Goal: Transaction & Acquisition: Obtain resource

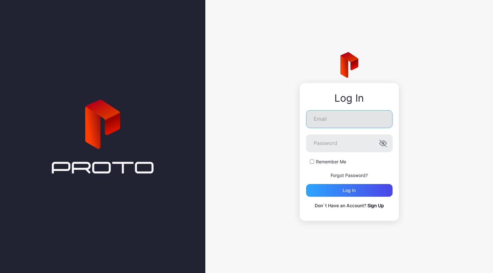
click at [341, 122] on input "Email" at bounding box center [349, 119] width 86 height 18
paste input "**********"
type input "**********"
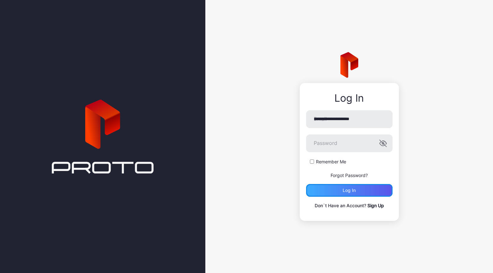
click at [340, 194] on div "Log in" at bounding box center [349, 190] width 86 height 13
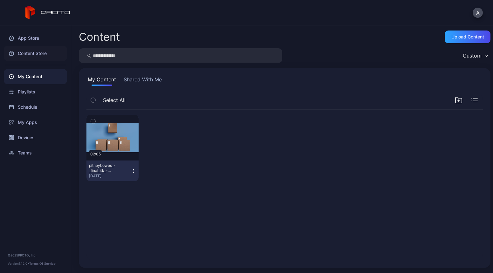
click at [42, 54] on div "Content Store" at bounding box center [35, 53] width 63 height 15
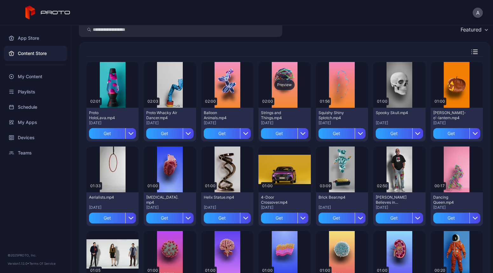
scroll to position [24, 0]
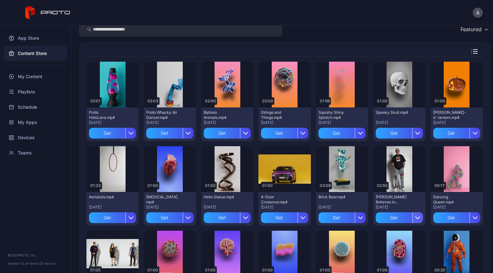
click at [415, 219] on icon "button" at bounding box center [417, 217] width 5 height 5
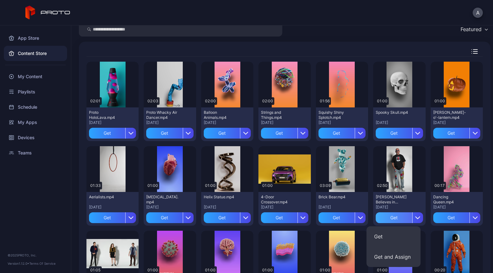
click at [393, 218] on div "Get" at bounding box center [394, 217] width 36 height 11
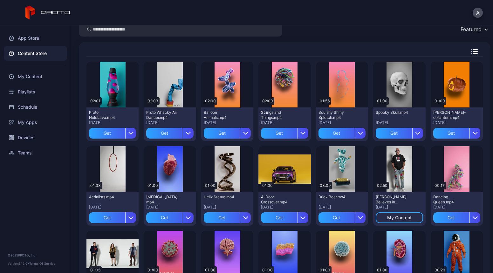
click at [40, 78] on div "My Content" at bounding box center [35, 76] width 63 height 15
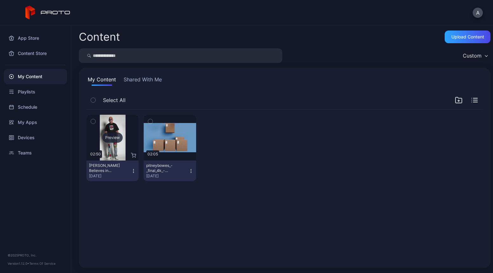
click at [115, 134] on div "Preview" at bounding box center [112, 137] width 20 height 10
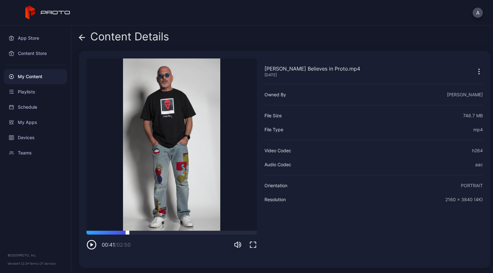
click at [127, 232] on div at bounding box center [171, 233] width 170 height 4
click at [167, 234] on div at bounding box center [171, 233] width 170 height 4
click at [93, 243] on icon "button" at bounding box center [93, 244] width 0 height 3
click at [36, 56] on div "Content Store" at bounding box center [35, 53] width 63 height 15
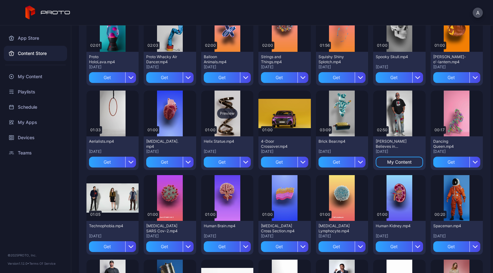
scroll to position [80, 0]
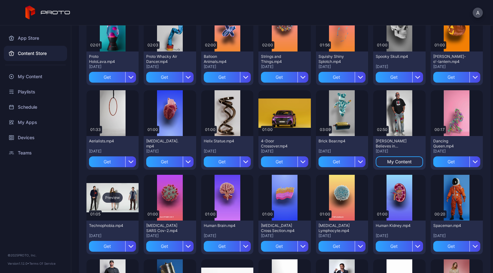
click at [116, 203] on div "Preview" at bounding box center [112, 198] width 52 height 46
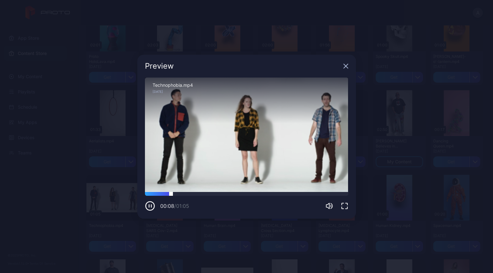
click at [195, 193] on div at bounding box center [246, 194] width 203 height 4
click at [219, 193] on div at bounding box center [246, 194] width 203 height 4
click at [347, 65] on icon "button" at bounding box center [345, 66] width 5 height 5
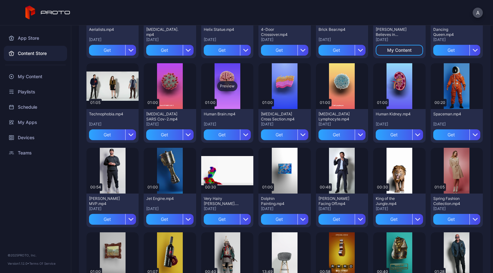
scroll to position [319, 0]
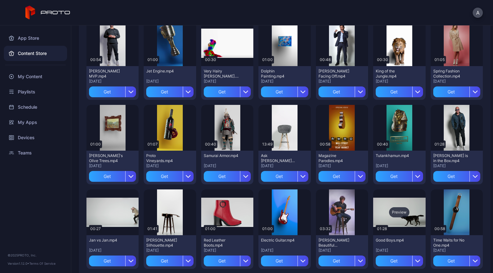
click at [391, 211] on div "Preview" at bounding box center [399, 212] width 20 height 10
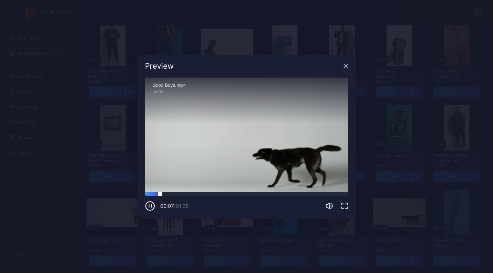
click at [207, 192] on div at bounding box center [246, 194] width 203 height 4
click at [248, 192] on div at bounding box center [246, 194] width 203 height 4
click at [314, 193] on div at bounding box center [246, 194] width 203 height 4
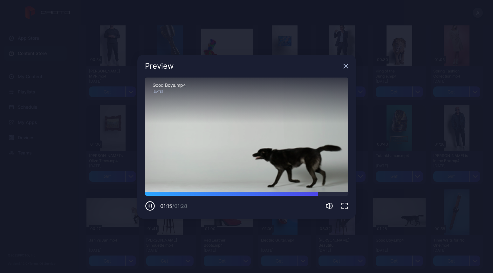
click at [344, 68] on icon "button" at bounding box center [345, 66] width 5 height 5
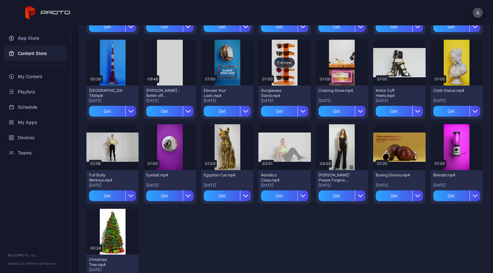
scroll to position [894, 0]
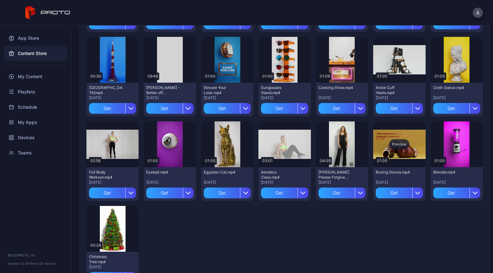
click at [392, 143] on div "Preview" at bounding box center [399, 144] width 20 height 10
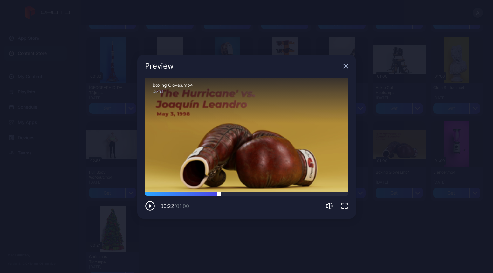
click at [219, 194] on div at bounding box center [246, 194] width 203 height 4
click at [246, 191] on div "Sorry, your browser doesn‘t support embedded videos" at bounding box center [246, 135] width 203 height 114
click at [256, 187] on div "Sorry, your browser doesn‘t support embedded videos" at bounding box center [246, 135] width 203 height 114
click at [260, 190] on div "Sorry, your browser doesn‘t support embedded videos" at bounding box center [246, 135] width 203 height 114
click at [262, 193] on div at bounding box center [246, 194] width 203 height 4
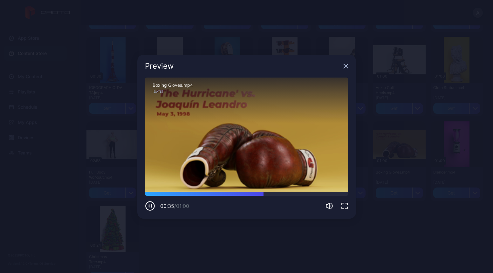
click at [288, 191] on div "Sorry, your browser doesn‘t support embedded videos" at bounding box center [246, 135] width 203 height 114
click at [294, 194] on div at bounding box center [246, 194] width 203 height 4
click at [347, 64] on icon "button" at bounding box center [345, 66] width 4 height 4
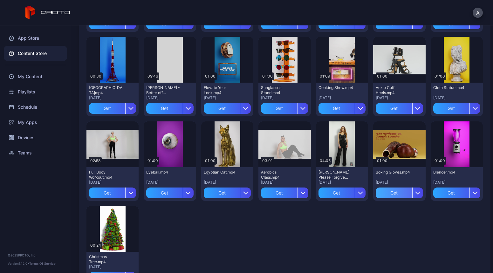
click at [392, 193] on div "Get" at bounding box center [394, 192] width 36 height 11
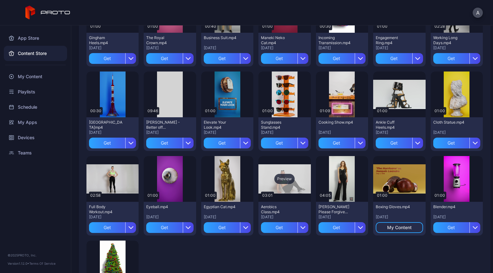
scroll to position [859, 0]
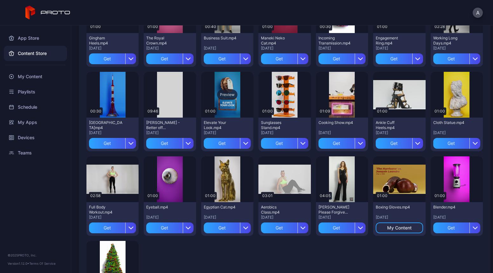
click at [227, 106] on div "Preview" at bounding box center [227, 95] width 52 height 46
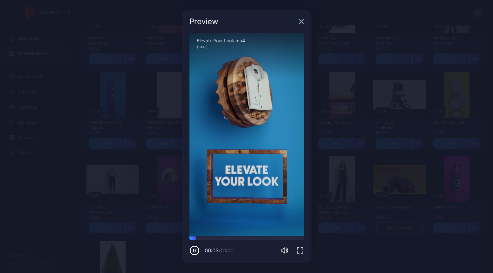
click at [300, 24] on icon "button" at bounding box center [301, 21] width 5 height 5
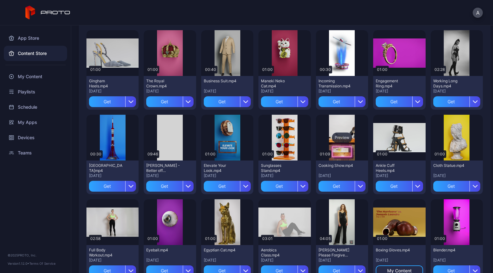
scroll to position [810, 0]
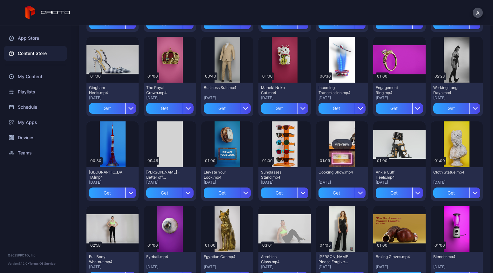
click at [339, 141] on div "Preview" at bounding box center [342, 144] width 20 height 10
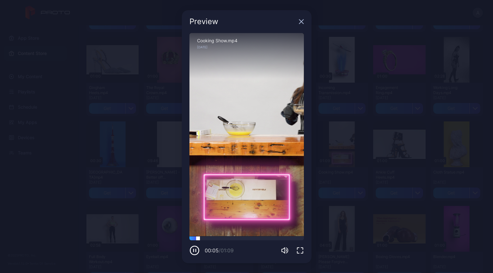
click at [225, 239] on div at bounding box center [246, 238] width 114 height 4
click at [301, 22] on icon "button" at bounding box center [301, 21] width 5 height 5
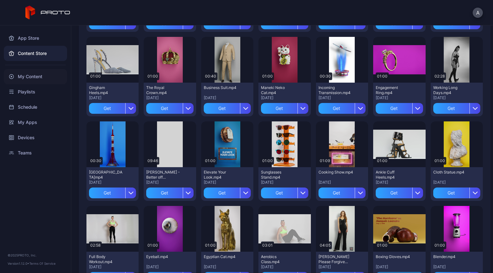
click at [36, 72] on div "My Content" at bounding box center [35, 76] width 63 height 15
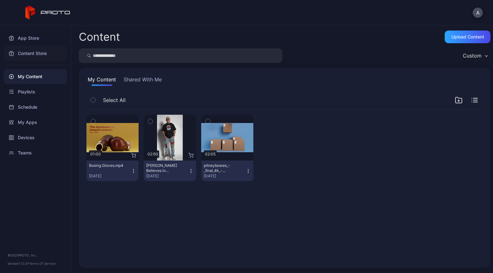
click at [39, 51] on div "Content Store" at bounding box center [35, 53] width 63 height 15
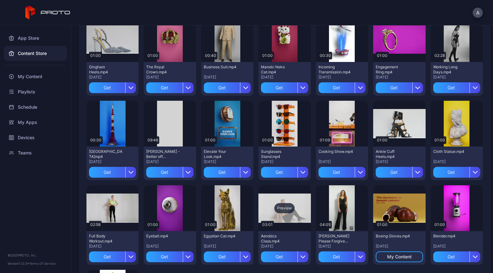
scroll to position [830, 0]
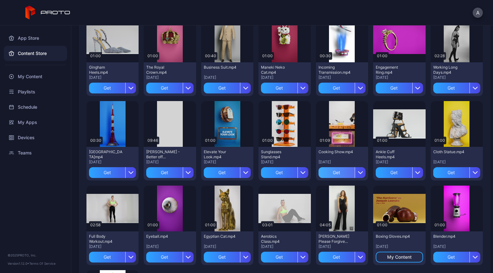
click at [328, 169] on div "Get" at bounding box center [336, 172] width 36 height 11
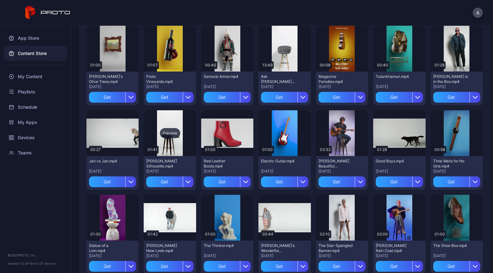
scroll to position [396, 0]
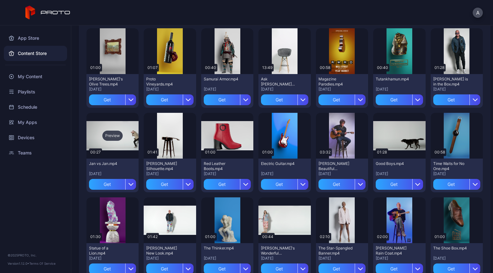
click at [111, 134] on div "Preview" at bounding box center [112, 136] width 20 height 10
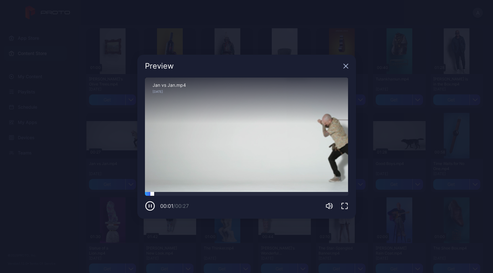
click at [188, 193] on div at bounding box center [246, 194] width 203 height 4
click at [241, 193] on div at bounding box center [246, 194] width 203 height 4
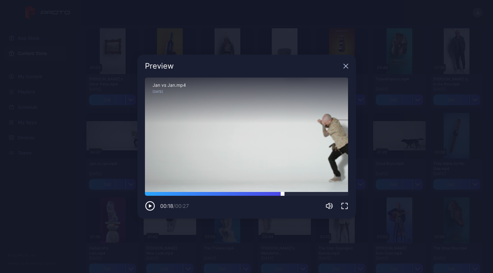
click at [282, 193] on div at bounding box center [246, 194] width 203 height 4
click at [346, 66] on icon "button" at bounding box center [345, 66] width 4 height 4
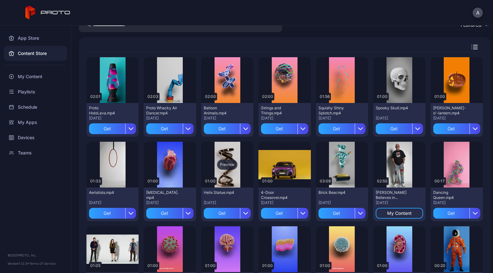
scroll to position [28, 0]
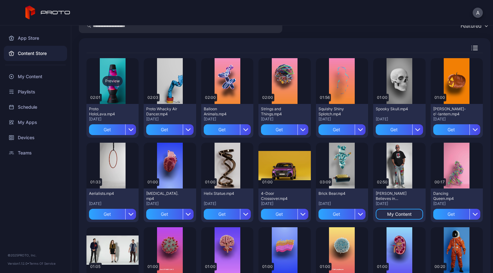
click at [112, 80] on div "Preview" at bounding box center [112, 81] width 20 height 10
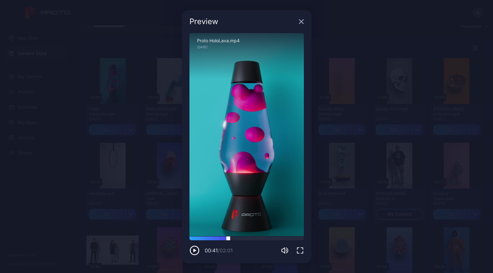
click at [228, 238] on div at bounding box center [246, 238] width 114 height 4
click at [254, 236] on div "Sorry, your browser doesn‘t support embedded videos 01:09 / 02:01 Proto HoloLav…" at bounding box center [246, 144] width 114 height 222
click at [273, 237] on div at bounding box center [246, 238] width 114 height 4
click at [302, 23] on icon "button" at bounding box center [301, 21] width 5 height 5
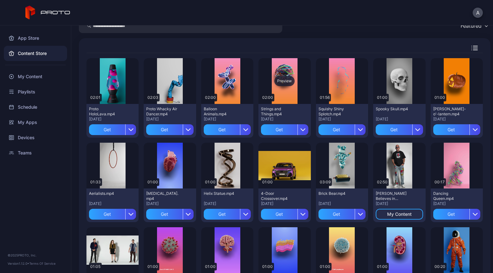
click at [282, 80] on div "Preview" at bounding box center [284, 81] width 20 height 10
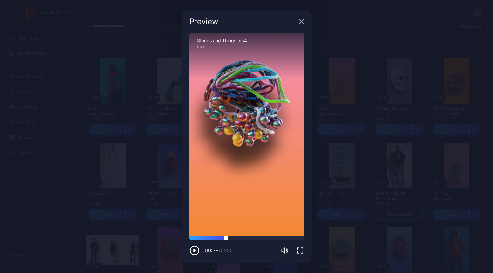
click at [226, 239] on div at bounding box center [246, 238] width 114 height 4
click at [303, 22] on icon "button" at bounding box center [301, 21] width 5 height 5
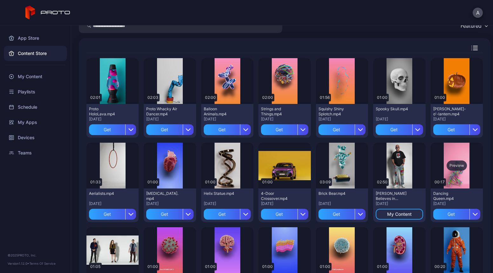
click at [446, 165] on div "Preview" at bounding box center [456, 165] width 20 height 10
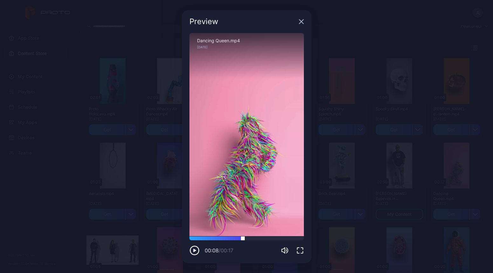
click at [243, 239] on div at bounding box center [246, 238] width 114 height 4
click at [303, 20] on icon "button" at bounding box center [301, 21] width 5 height 5
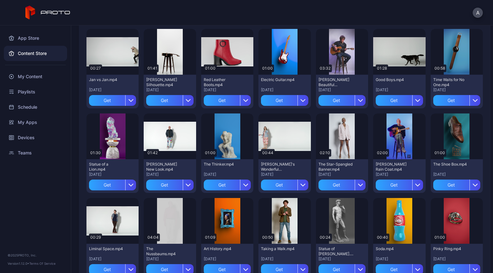
scroll to position [481, 0]
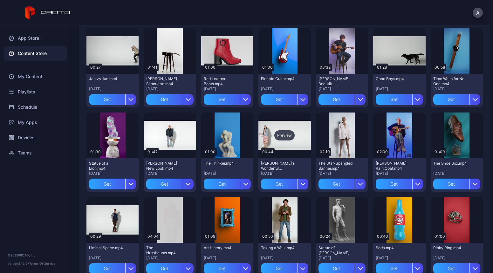
click at [282, 135] on div "Preview" at bounding box center [284, 135] width 20 height 10
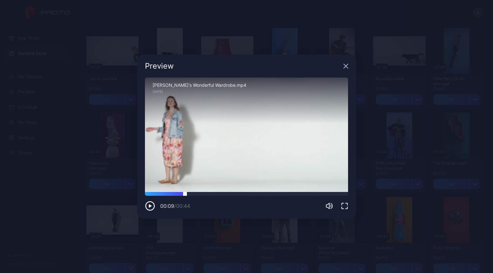
click at [185, 192] on div at bounding box center [246, 194] width 203 height 4
click at [231, 194] on div at bounding box center [246, 194] width 203 height 4
click at [344, 64] on icon "button" at bounding box center [345, 66] width 4 height 4
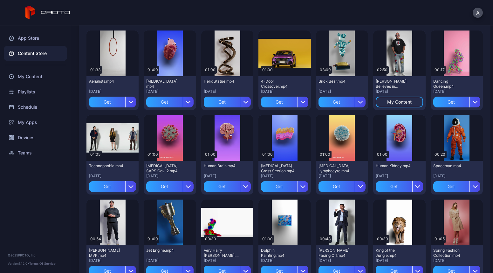
scroll to position [100, 0]
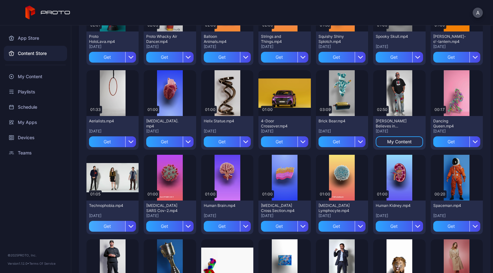
click at [111, 227] on div "Get" at bounding box center [107, 226] width 36 height 11
click at [42, 79] on div "My Content" at bounding box center [35, 76] width 63 height 15
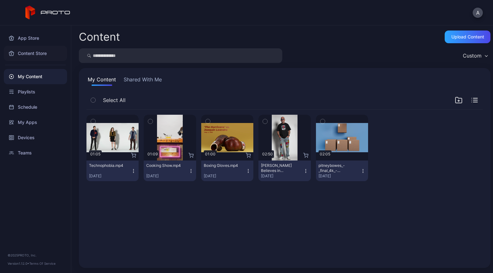
click at [37, 54] on div "Content Store" at bounding box center [35, 53] width 63 height 15
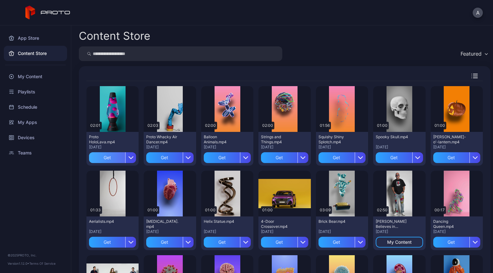
click at [111, 157] on div "Get" at bounding box center [107, 157] width 36 height 11
click at [33, 80] on div "My Content" at bounding box center [35, 76] width 63 height 15
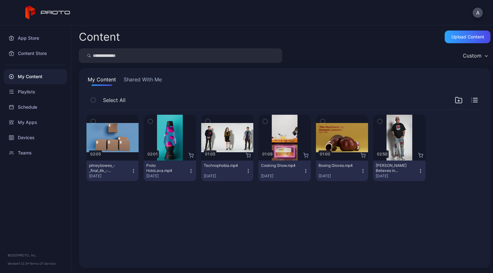
click at [241, 214] on div "Preview 02:05 pitneybowes_-_final_4k_-_locker_video_q3_2025 (1).mp4 [DATE] Prev…" at bounding box center [284, 185] width 406 height 161
click at [396, 139] on div "Preview" at bounding box center [399, 137] width 20 height 10
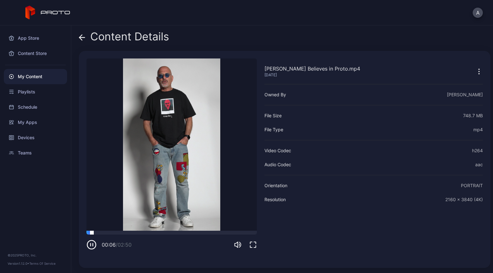
click at [166, 232] on div at bounding box center [171, 233] width 170 height 4
click at [129, 233] on div at bounding box center [171, 233] width 170 height 4
click at [217, 232] on div at bounding box center [171, 233] width 170 height 4
click at [239, 232] on div at bounding box center [171, 233] width 170 height 4
click at [92, 241] on icon "button" at bounding box center [91, 245] width 10 height 10
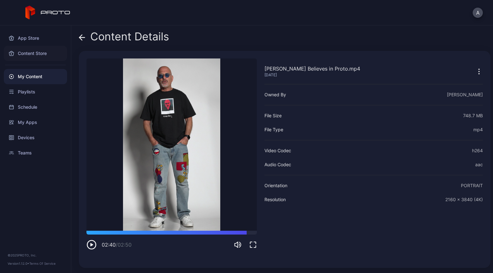
click at [44, 56] on div "Content Store" at bounding box center [35, 53] width 63 height 15
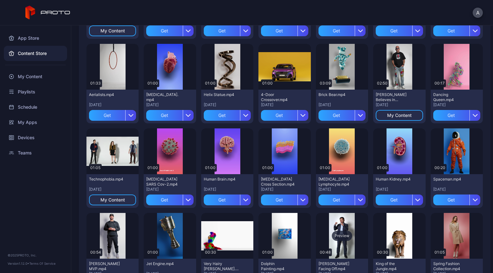
scroll to position [254, 0]
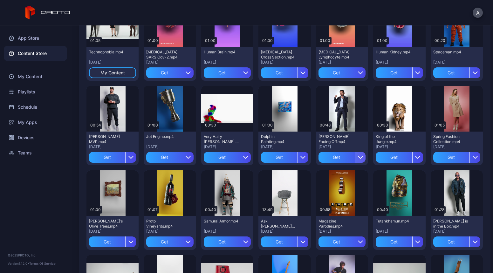
click at [358, 155] on icon "button" at bounding box center [360, 157] width 5 height 5
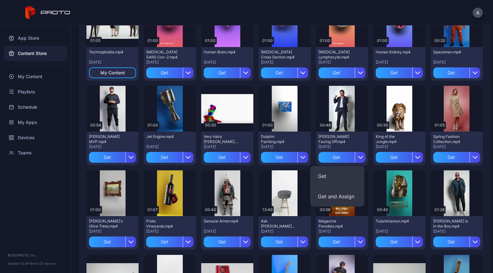
click at [479, 115] on div "Preview 02:01 Proto HoloLava.mp4 [DATE] My Content Preview 02:03 Proto Whacky A…" at bounding box center [284, 210] width 406 height 776
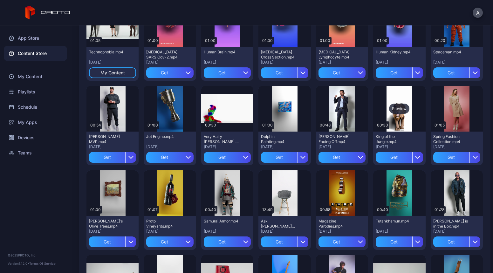
click at [393, 108] on div "Preview" at bounding box center [399, 109] width 20 height 10
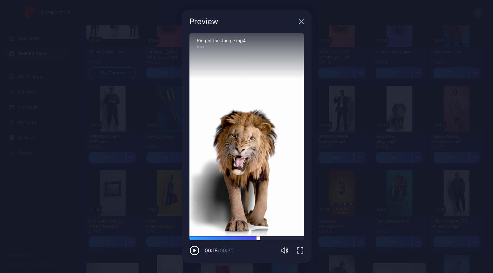
click at [258, 238] on div at bounding box center [246, 238] width 114 height 4
click at [302, 20] on icon "button" at bounding box center [301, 21] width 5 height 5
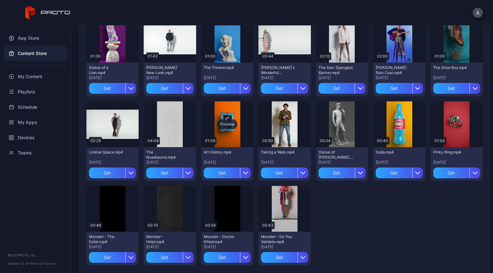
scroll to position [576, 0]
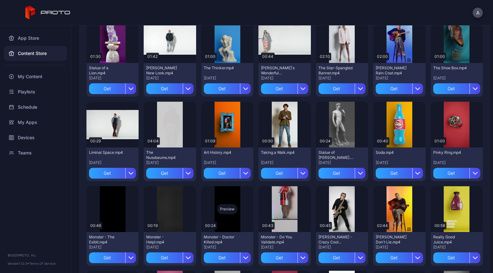
click at [226, 208] on div "Preview" at bounding box center [227, 209] width 20 height 10
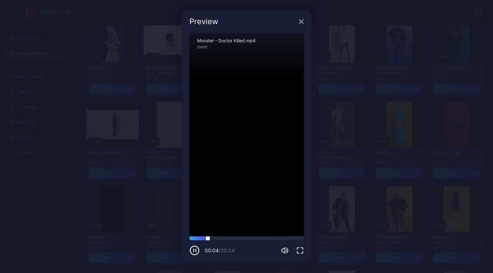
click at [227, 238] on div at bounding box center [246, 238] width 114 height 4
click at [304, 22] on div "Preview" at bounding box center [247, 21] width 130 height 23
click at [302, 22] on icon "button" at bounding box center [301, 21] width 4 height 4
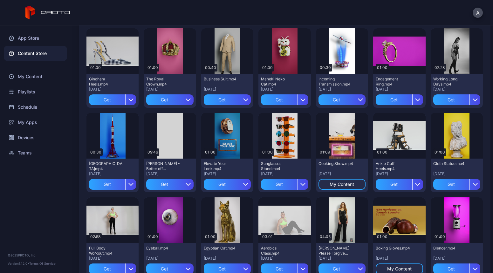
scroll to position [849, 0]
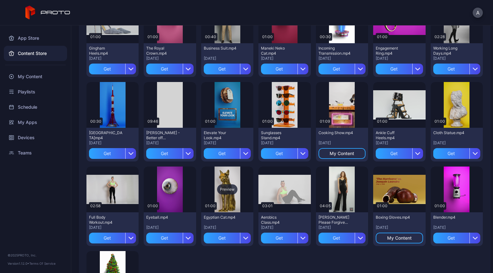
click at [229, 190] on div "Preview" at bounding box center [227, 189] width 20 height 10
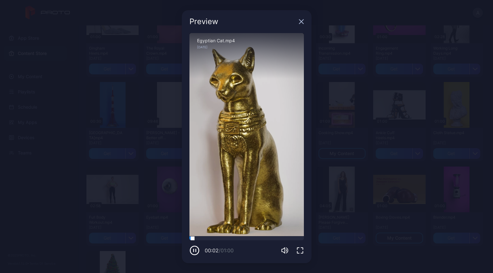
click at [248, 238] on div at bounding box center [246, 238] width 114 height 4
click at [301, 20] on icon "button" at bounding box center [301, 21] width 5 height 5
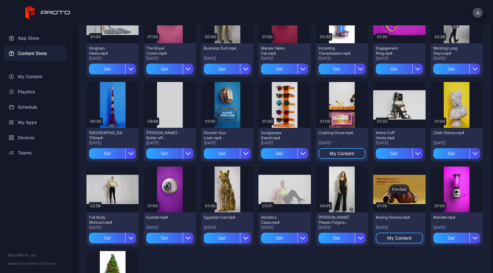
scroll to position [853, 0]
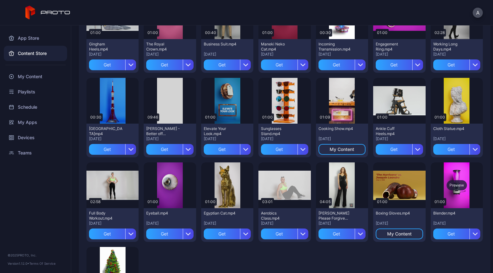
click at [448, 184] on div "Preview" at bounding box center [456, 185] width 20 height 10
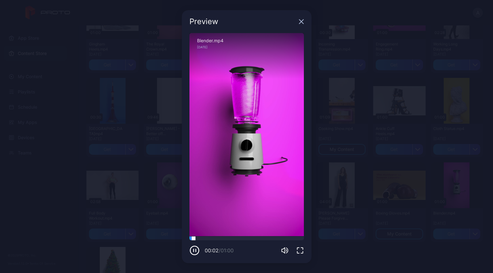
click at [219, 238] on div at bounding box center [246, 238] width 114 height 4
click at [240, 237] on div at bounding box center [246, 238] width 114 height 4
click at [302, 22] on icon "button" at bounding box center [301, 21] width 5 height 5
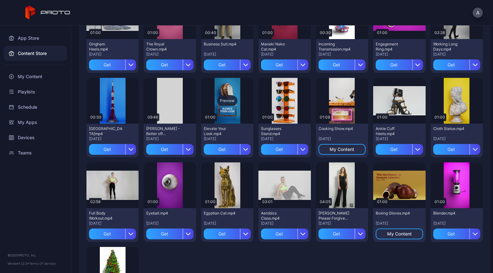
scroll to position [925, 0]
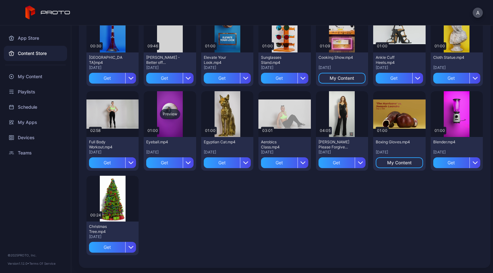
click at [166, 113] on div "Preview" at bounding box center [170, 114] width 20 height 10
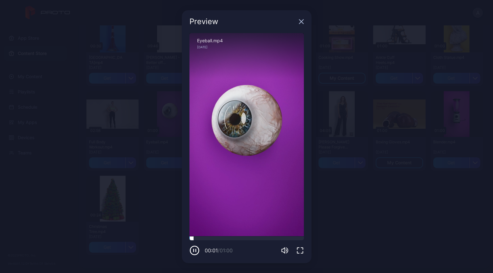
click at [245, 238] on div at bounding box center [246, 238] width 114 height 4
click at [301, 22] on icon "button" at bounding box center [301, 21] width 5 height 5
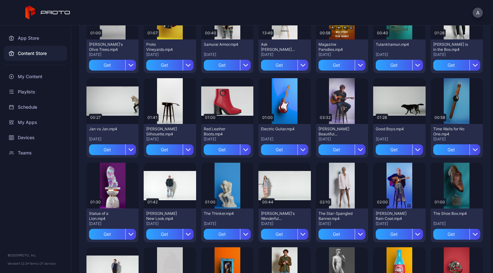
scroll to position [434, 0]
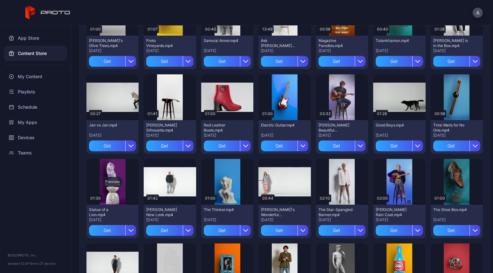
click at [118, 179] on div "Preview" at bounding box center [112, 182] width 20 height 10
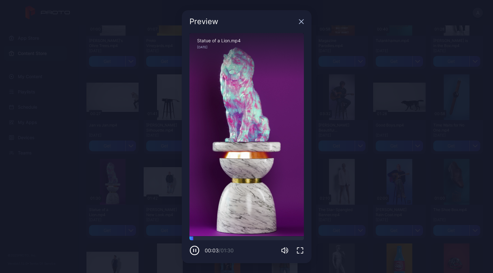
click at [302, 23] on icon "button" at bounding box center [301, 21] width 4 height 4
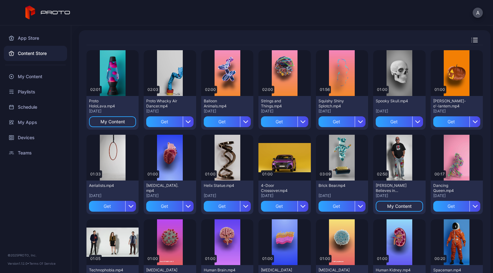
scroll to position [24, 0]
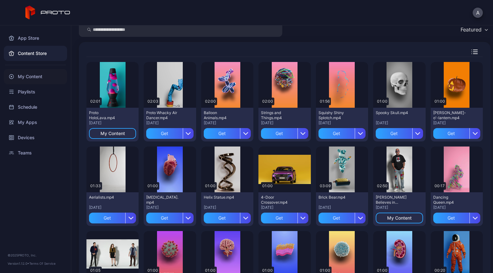
click at [37, 75] on div "My Content" at bounding box center [35, 76] width 63 height 15
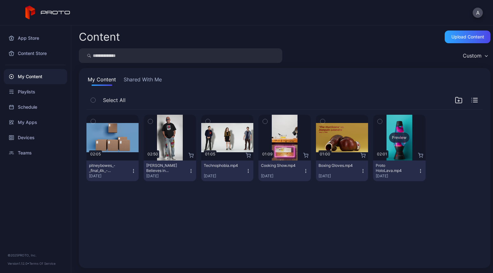
click at [391, 137] on div "Preview" at bounding box center [399, 137] width 20 height 10
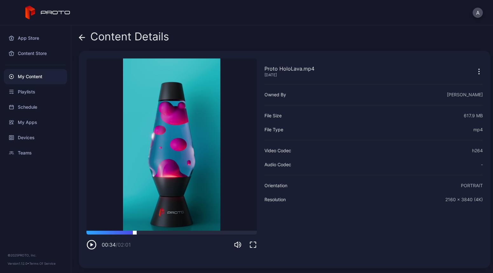
click at [135, 232] on div at bounding box center [171, 233] width 170 height 4
click at [179, 232] on div at bounding box center [171, 233] width 170 height 4
click at [208, 229] on video "Sorry, your browser doesn‘t support embedded videos" at bounding box center [171, 144] width 170 height 172
click at [213, 232] on div at bounding box center [171, 233] width 170 height 4
click at [83, 39] on icon at bounding box center [82, 37] width 6 height 6
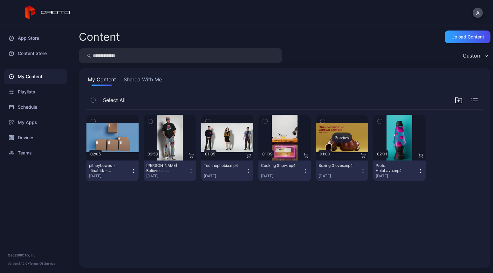
click at [340, 136] on div "Preview" at bounding box center [342, 137] width 20 height 10
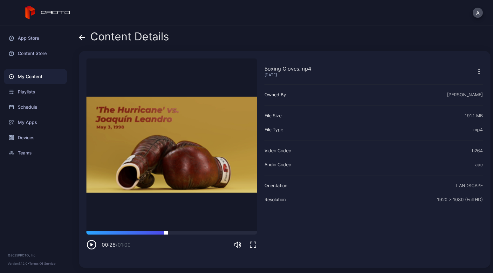
click at [166, 234] on div at bounding box center [171, 233] width 170 height 4
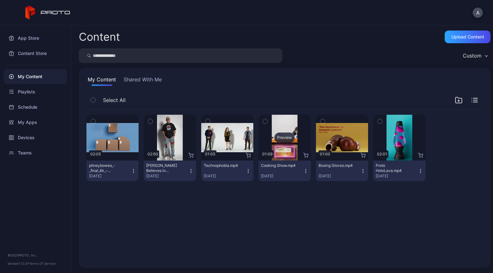
click at [279, 143] on div "Preview" at bounding box center [284, 138] width 52 height 46
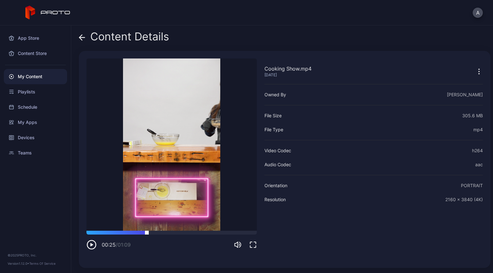
click at [147, 232] on div at bounding box center [171, 233] width 170 height 4
click at [183, 236] on div "00:25 / 01:09" at bounding box center [171, 240] width 170 height 19
click at [197, 235] on div "00:26 / 01:09" at bounding box center [171, 240] width 170 height 19
click at [201, 233] on div at bounding box center [171, 233] width 170 height 4
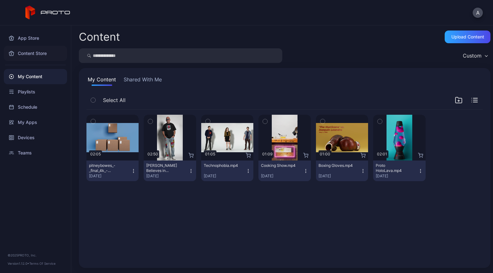
click at [44, 56] on div "Content Store" at bounding box center [35, 53] width 63 height 15
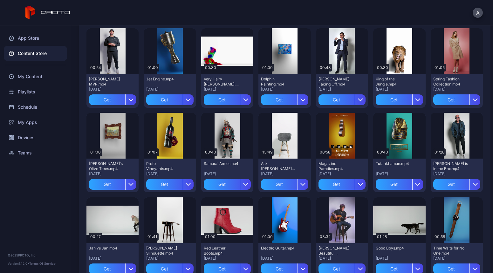
scroll to position [327, 0]
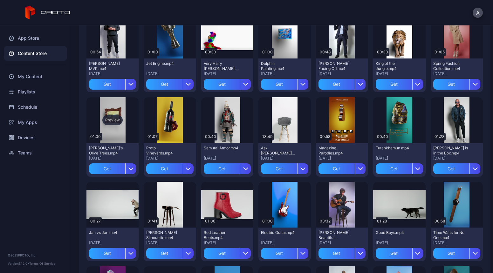
click at [111, 117] on div "Preview" at bounding box center [112, 120] width 20 height 10
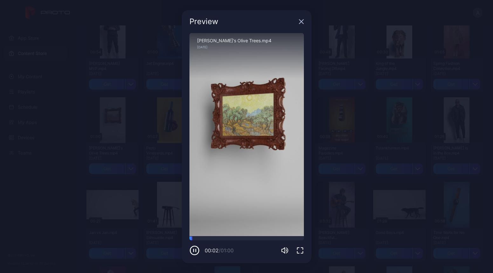
click at [240, 240] on div "00:02 / 01:00" at bounding box center [246, 245] width 114 height 19
click at [256, 239] on div at bounding box center [246, 238] width 114 height 4
click at [302, 20] on icon "button" at bounding box center [301, 21] width 4 height 4
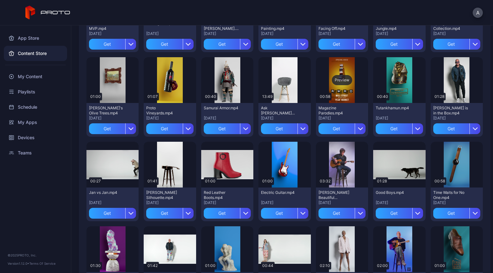
scroll to position [419, 0]
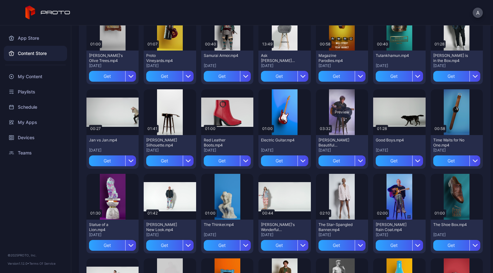
click at [336, 112] on div "Preview" at bounding box center [342, 112] width 20 height 10
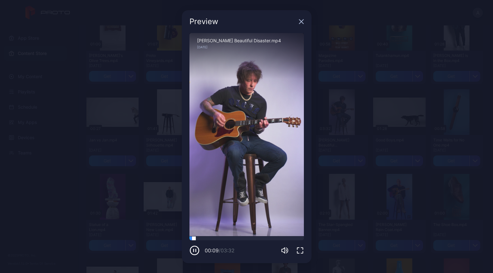
click at [251, 239] on div at bounding box center [246, 238] width 114 height 4
click at [302, 22] on icon "button" at bounding box center [301, 21] width 4 height 4
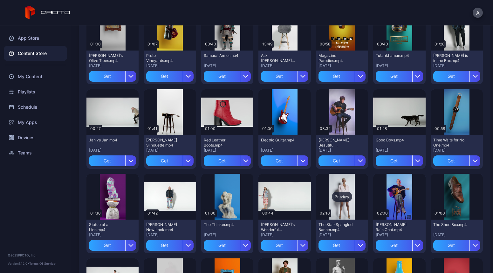
click at [335, 194] on div "Preview" at bounding box center [342, 197] width 20 height 10
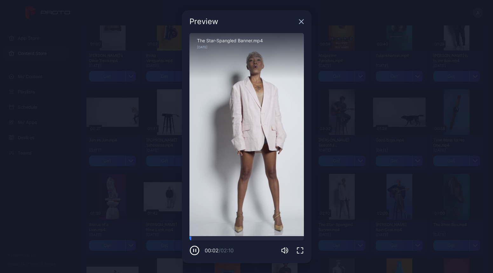
click at [301, 21] on icon "button" at bounding box center [301, 21] width 4 height 4
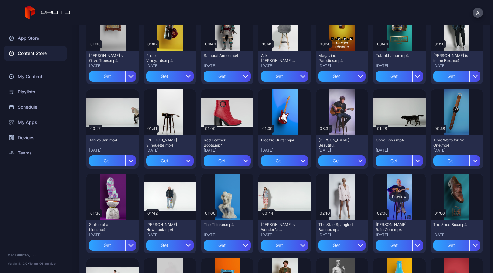
click at [393, 195] on div "Preview" at bounding box center [399, 197] width 20 height 10
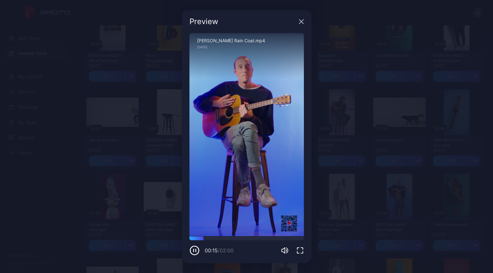
click at [300, 23] on icon "button" at bounding box center [301, 21] width 4 height 4
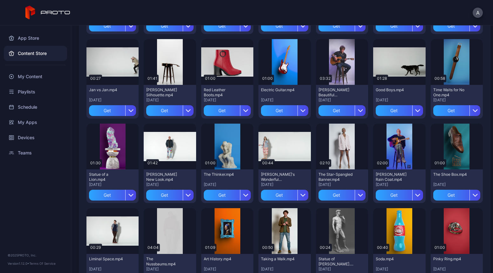
scroll to position [504, 0]
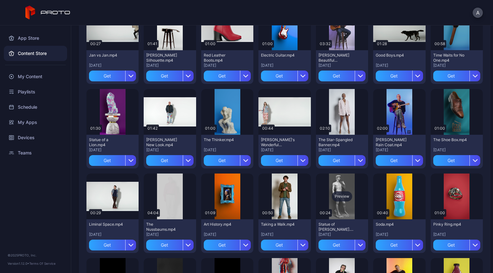
click at [337, 195] on div "Preview" at bounding box center [342, 196] width 20 height 10
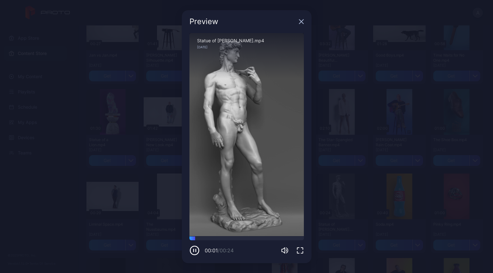
click at [302, 22] on icon "button" at bounding box center [301, 21] width 5 height 5
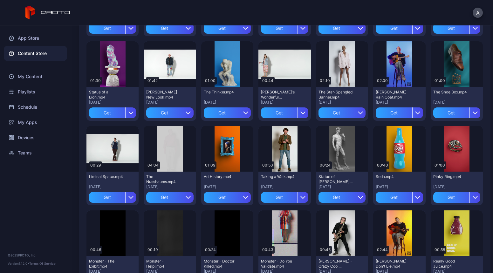
scroll to position [563, 0]
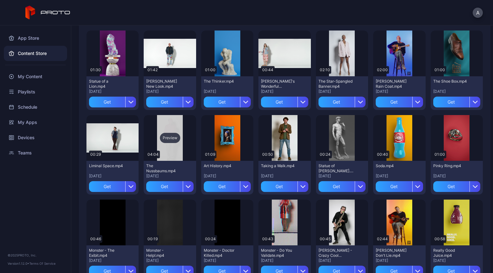
click at [170, 137] on div "Preview" at bounding box center [170, 138] width 20 height 10
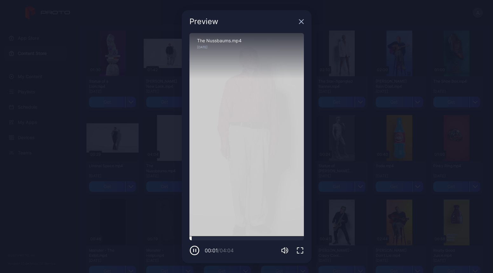
click at [240, 238] on div at bounding box center [246, 238] width 114 height 4
click at [260, 237] on div at bounding box center [246, 238] width 114 height 4
click at [269, 236] on div at bounding box center [246, 238] width 114 height 4
click at [277, 236] on div at bounding box center [246, 238] width 114 height 4
click at [302, 22] on icon "button" at bounding box center [301, 21] width 5 height 5
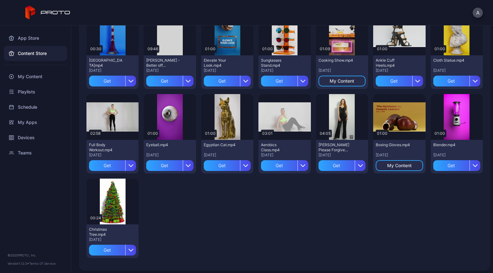
scroll to position [923, 0]
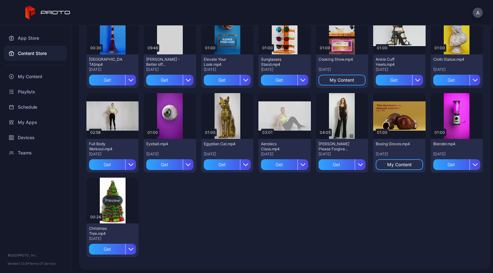
click at [115, 200] on div "Preview" at bounding box center [112, 200] width 20 height 10
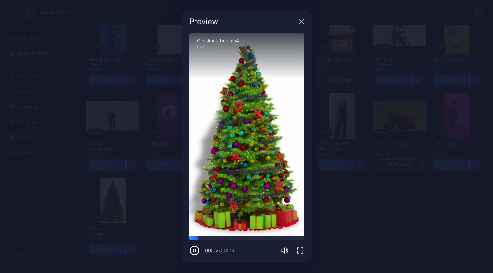
click at [302, 21] on icon "button" at bounding box center [301, 21] width 5 height 5
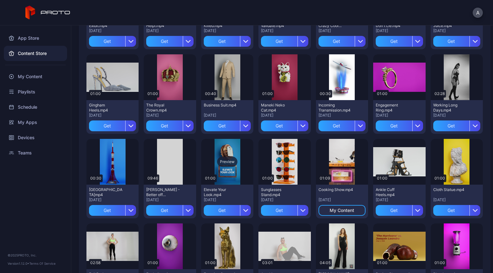
scroll to position [751, 0]
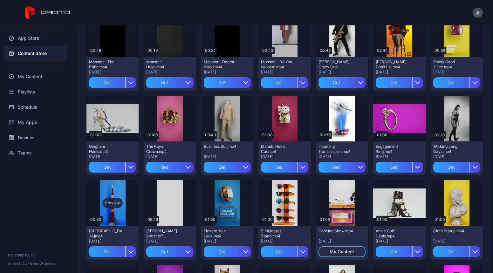
click at [110, 202] on div "Preview" at bounding box center [112, 203] width 20 height 10
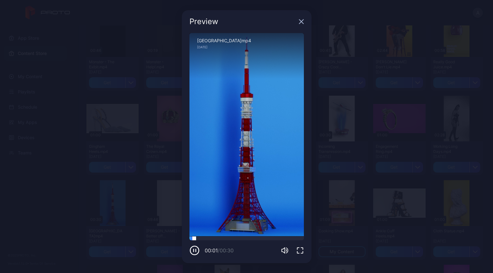
click at [240, 238] on div at bounding box center [246, 238] width 114 height 4
drag, startPoint x: 261, startPoint y: 236, endPoint x: 278, endPoint y: 190, distance: 48.9
click at [261, 236] on div at bounding box center [246, 238] width 114 height 4
click at [305, 20] on div "Preview" at bounding box center [247, 21] width 130 height 23
click at [304, 22] on div "Preview" at bounding box center [247, 21] width 130 height 23
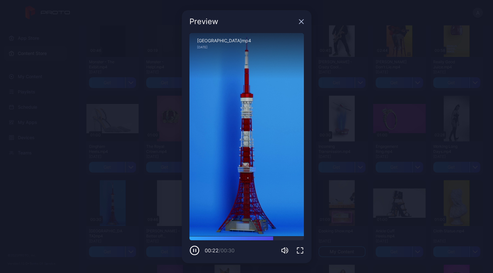
click at [302, 22] on icon "button" at bounding box center [301, 21] width 5 height 5
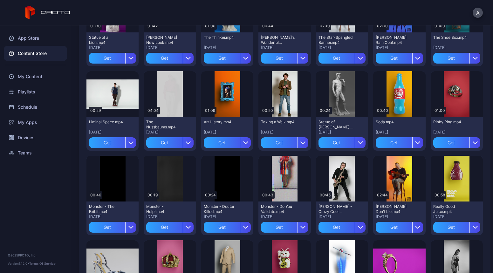
scroll to position [600, 0]
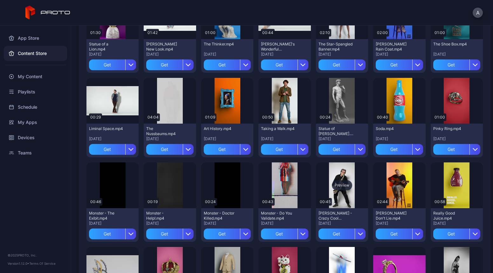
click at [336, 183] on div "Preview" at bounding box center [342, 185] width 20 height 10
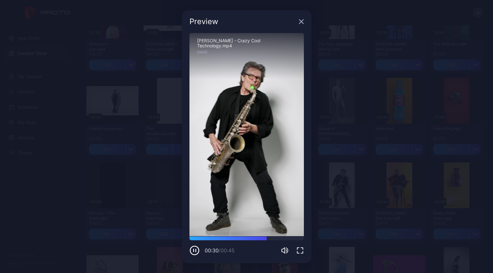
click at [302, 21] on icon "button" at bounding box center [301, 21] width 5 height 5
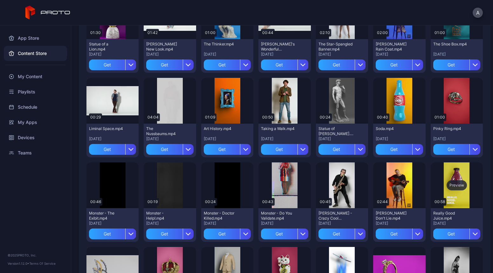
click at [449, 185] on div "Preview" at bounding box center [456, 185] width 20 height 10
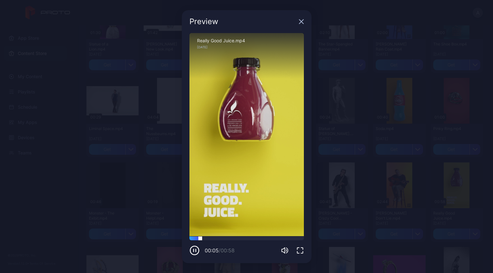
click at [240, 236] on div at bounding box center [246, 238] width 114 height 4
click at [259, 238] on div at bounding box center [246, 238] width 114 height 4
click at [301, 24] on div "Preview" at bounding box center [247, 21] width 130 height 23
click at [302, 24] on div "Preview" at bounding box center [247, 21] width 130 height 23
click at [302, 22] on icon "button" at bounding box center [301, 21] width 4 height 4
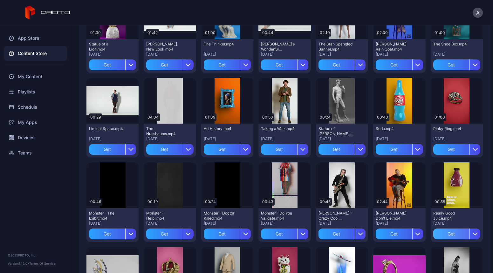
click at [450, 235] on div "Get" at bounding box center [451, 233] width 36 height 11
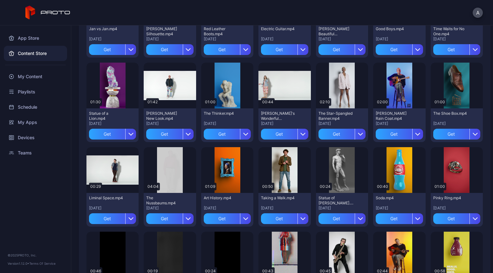
scroll to position [530, 0]
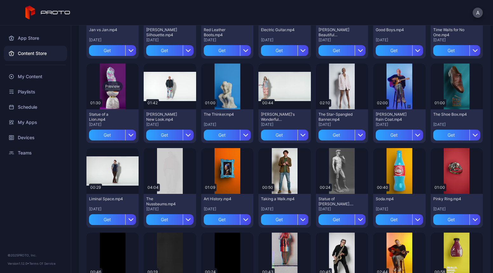
click at [111, 86] on div "Preview" at bounding box center [112, 86] width 20 height 10
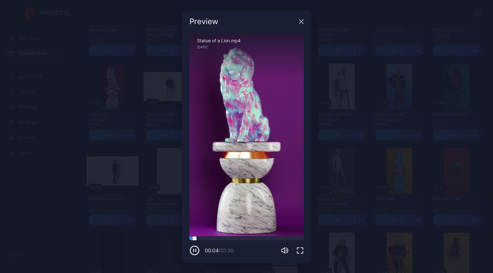
click at [241, 238] on div at bounding box center [246, 238] width 114 height 4
click at [302, 22] on icon "button" at bounding box center [301, 21] width 4 height 4
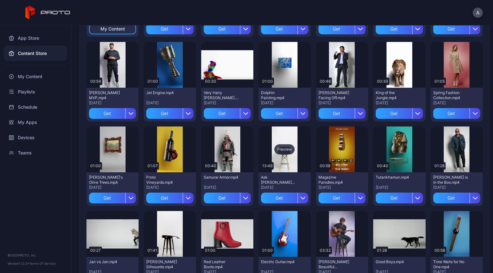
scroll to position [232, 0]
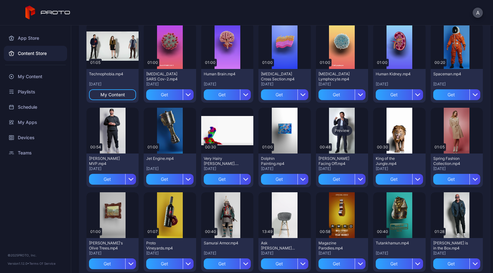
click at [338, 131] on div "Preview" at bounding box center [342, 131] width 20 height 10
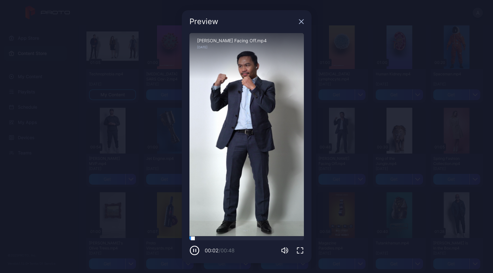
click at [231, 238] on div at bounding box center [246, 238] width 114 height 4
click at [301, 23] on icon "button" at bounding box center [301, 21] width 5 height 5
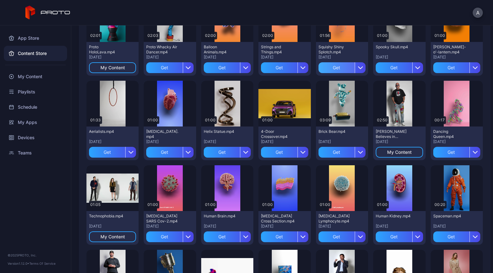
scroll to position [44, 0]
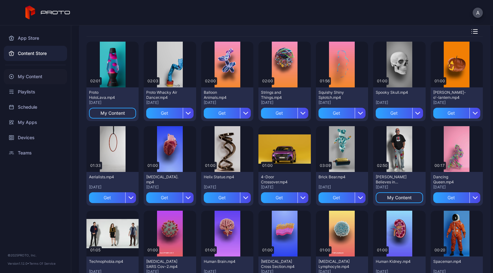
click at [39, 73] on div "My Content" at bounding box center [35, 76] width 63 height 15
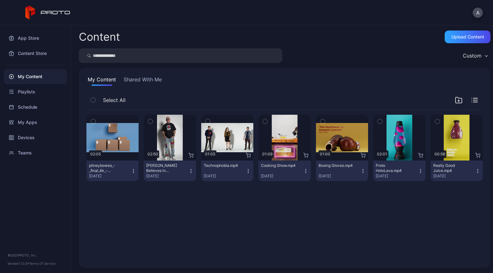
click at [321, 243] on div "Preview 02:05 pitneybowes_-_final_4k_-_locker_video_q3_2025 (1).mp4 [DATE] Prev…" at bounding box center [284, 185] width 406 height 161
click at [285, 242] on div "Preview 02:05 pitneybowes_-_final_4k_-_locker_video_q3_2025 (1).mp4 [DATE] Prev…" at bounding box center [284, 185] width 406 height 161
